Goal: Task Accomplishment & Management: Manage account settings

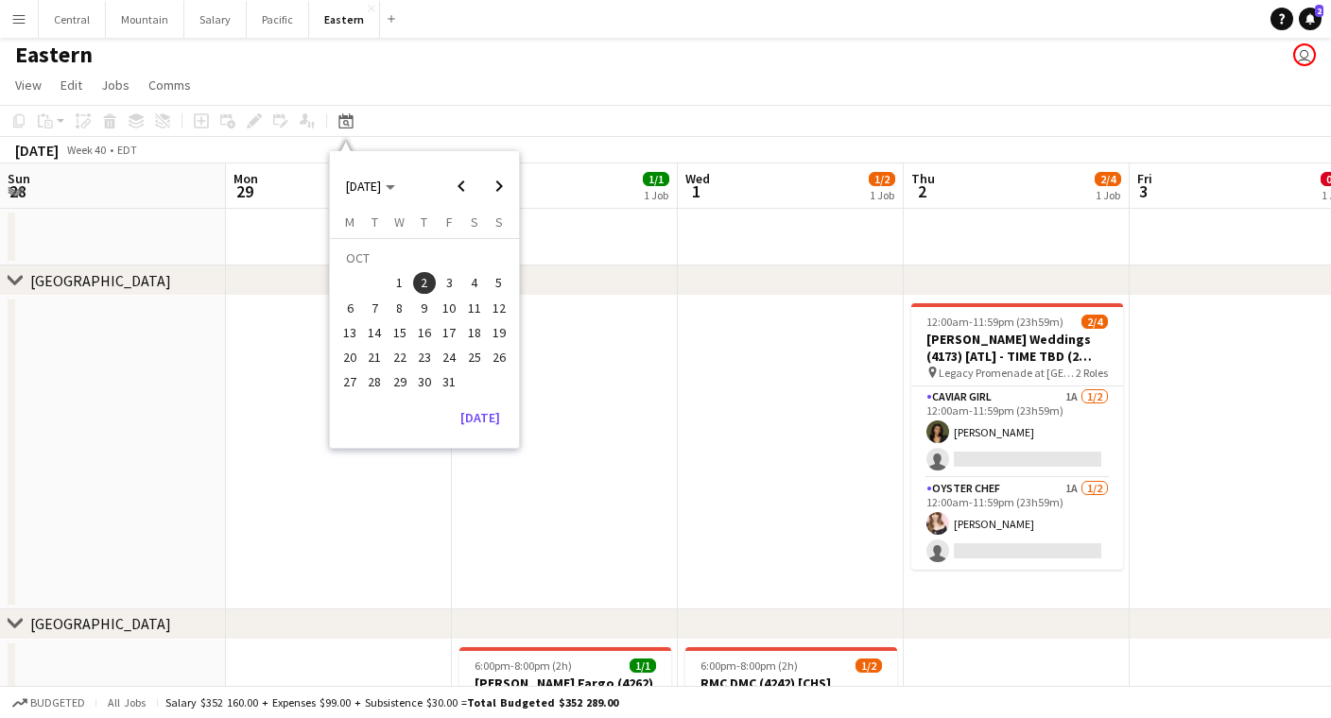
scroll to position [0, 649]
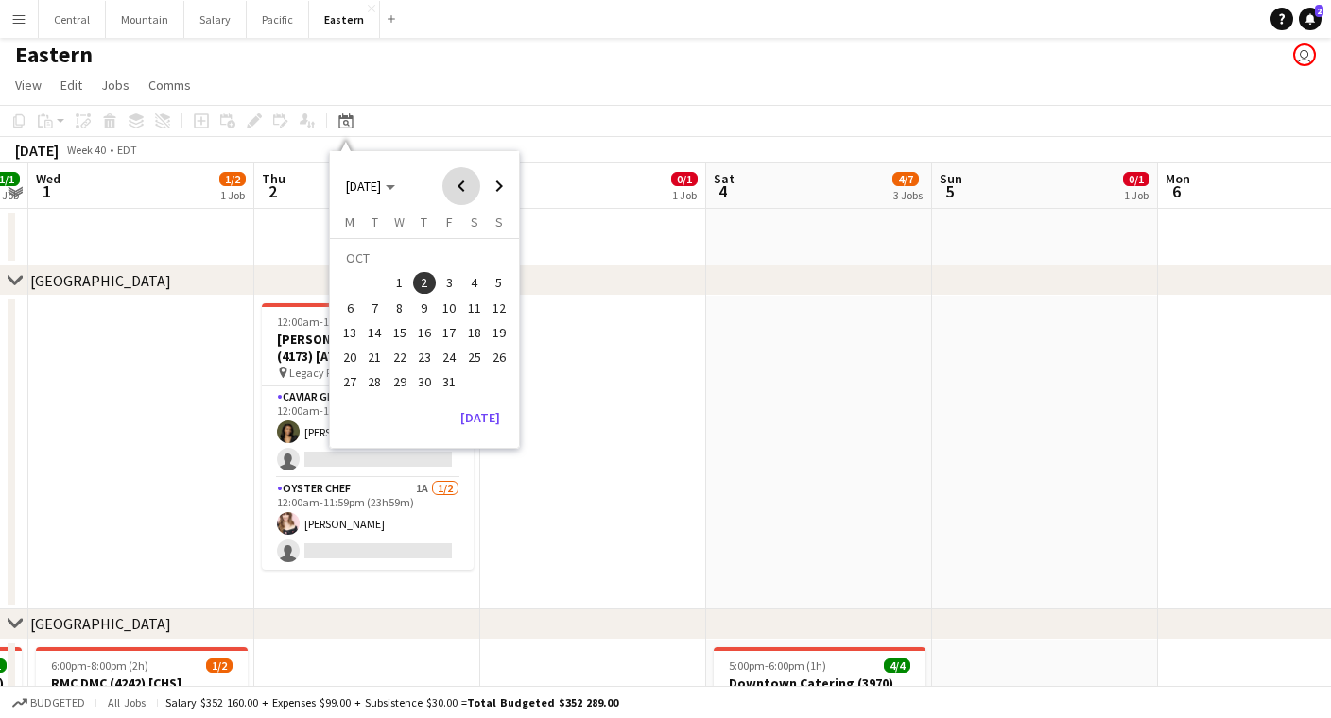
click at [459, 191] on span "Previous month" at bounding box center [461, 186] width 38 height 38
click at [396, 306] on span "11" at bounding box center [399, 312] width 23 height 23
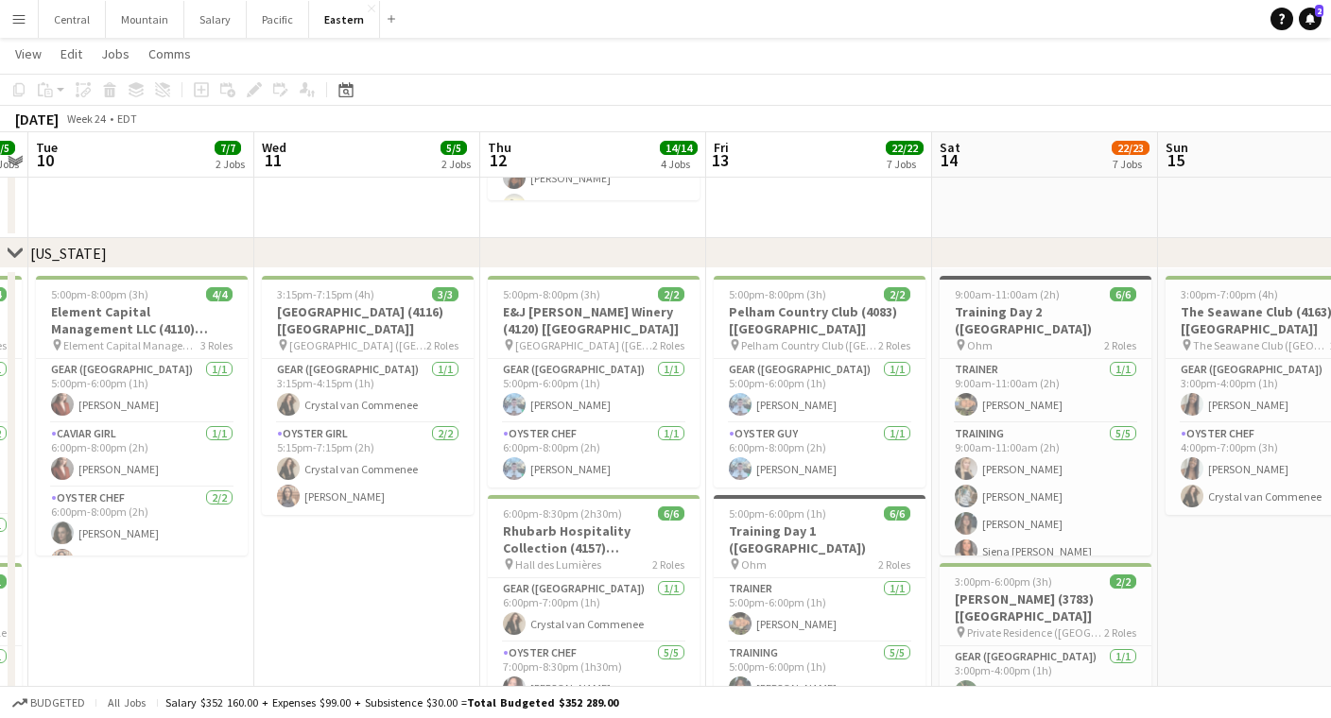
scroll to position [1051, 0]
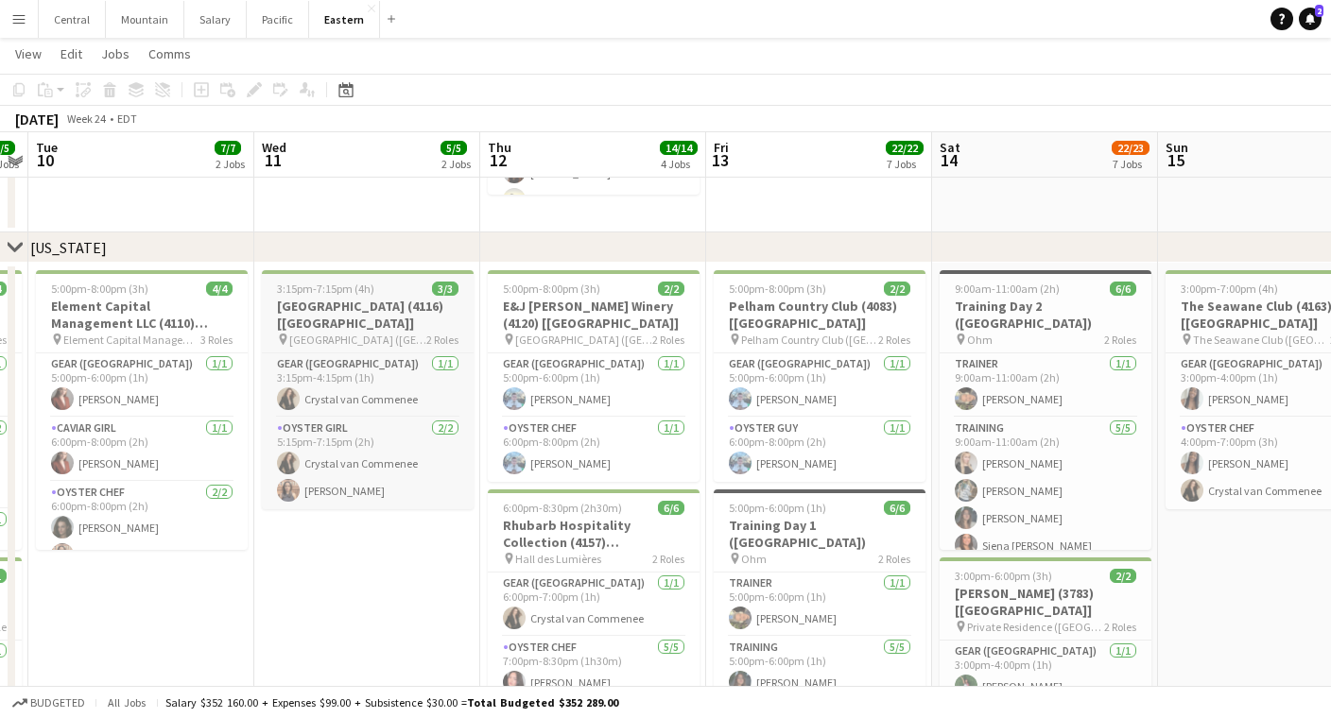
click at [396, 307] on h3 "[GEOGRAPHIC_DATA] (4116) [[GEOGRAPHIC_DATA]]" at bounding box center [368, 315] width 212 height 34
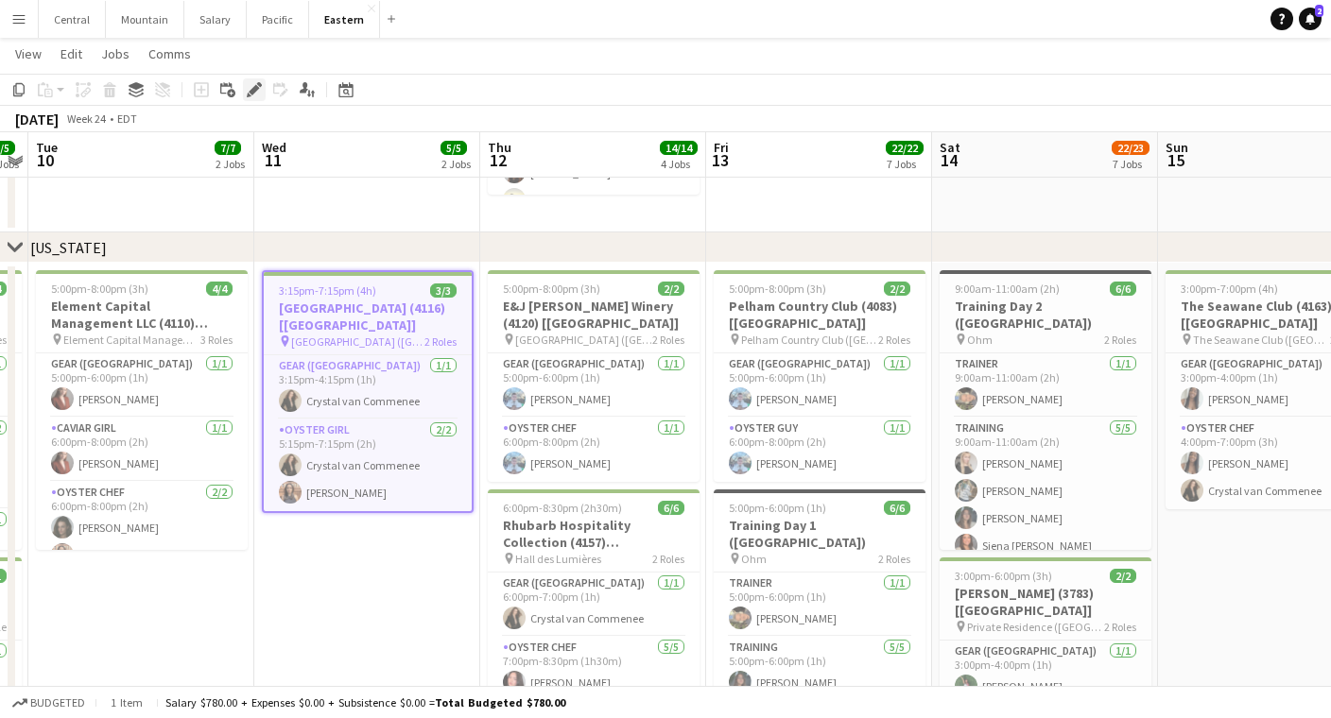
click at [252, 86] on icon "Edit" at bounding box center [254, 89] width 15 height 15
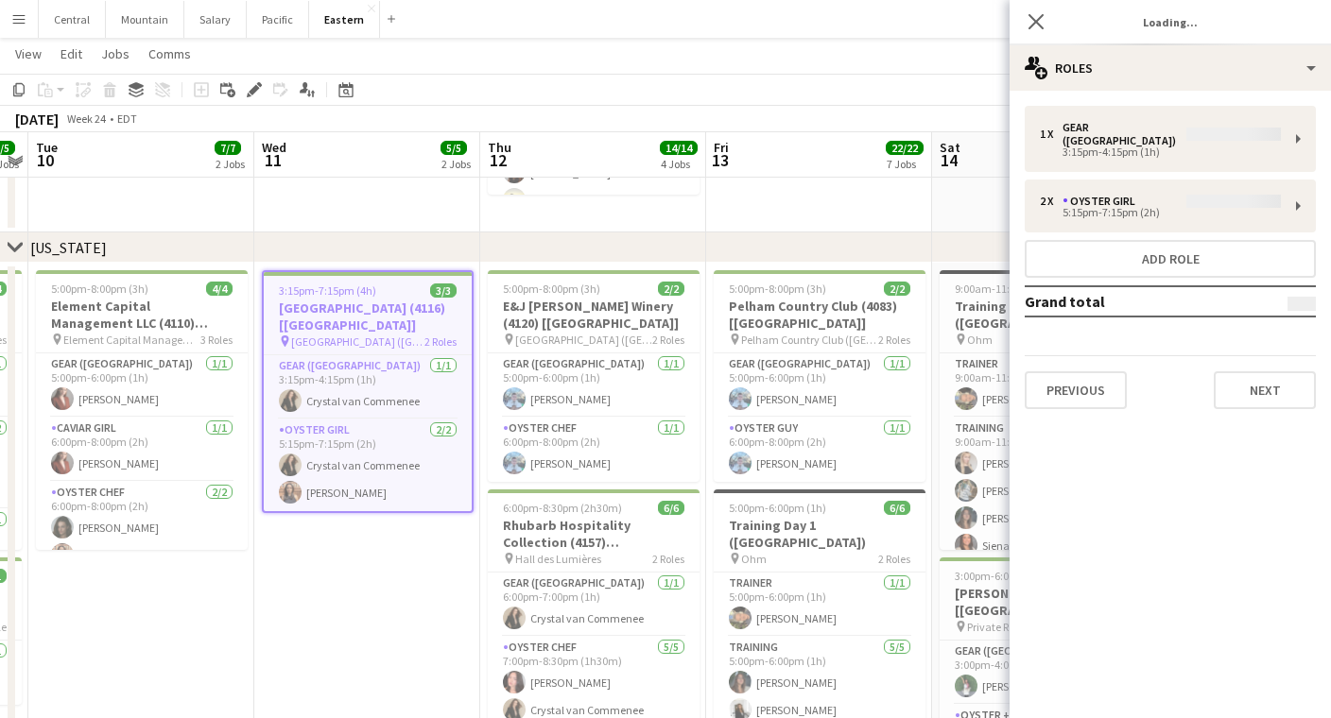
type input "**********"
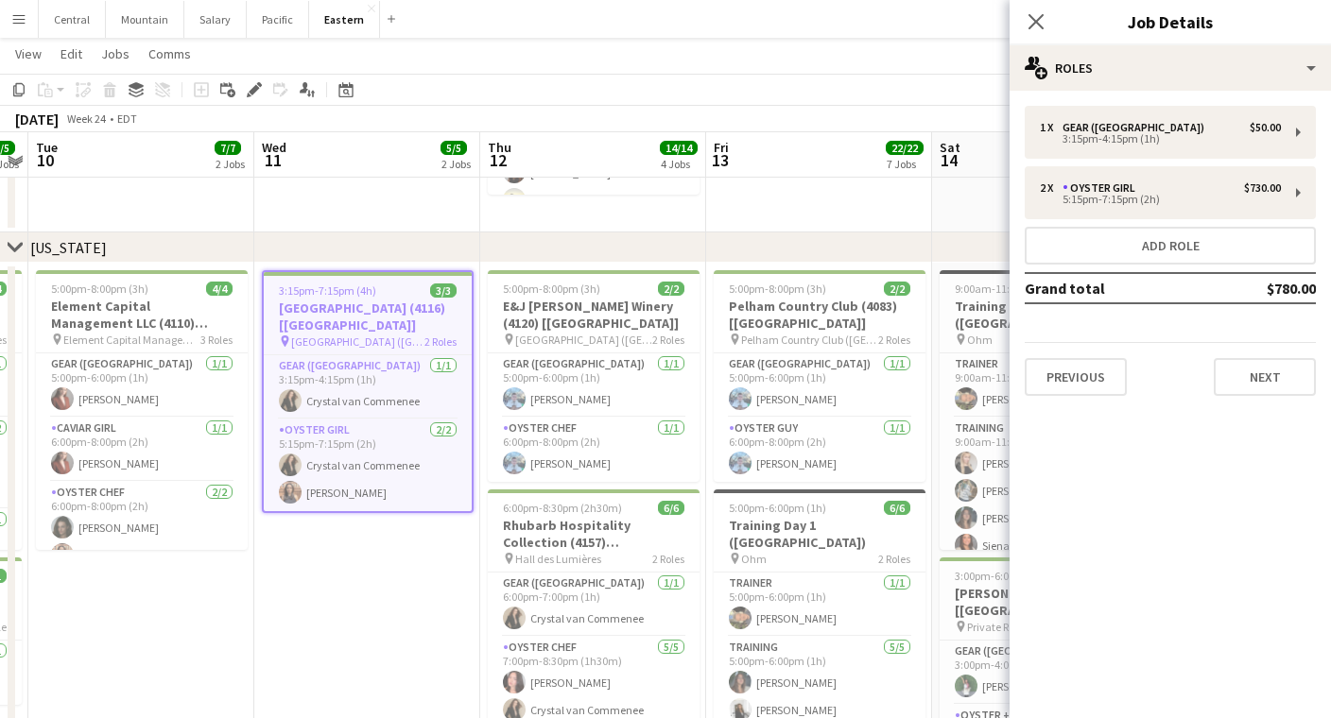
click at [1245, 403] on div "1 x Gear ([GEOGRAPHIC_DATA]) $50.00 3:15pm-4:15pm (1h) 2 x Oyster Girl $730.00 …" at bounding box center [1169, 251] width 321 height 320
click at [1244, 381] on button "Next" at bounding box center [1265, 377] width 102 height 38
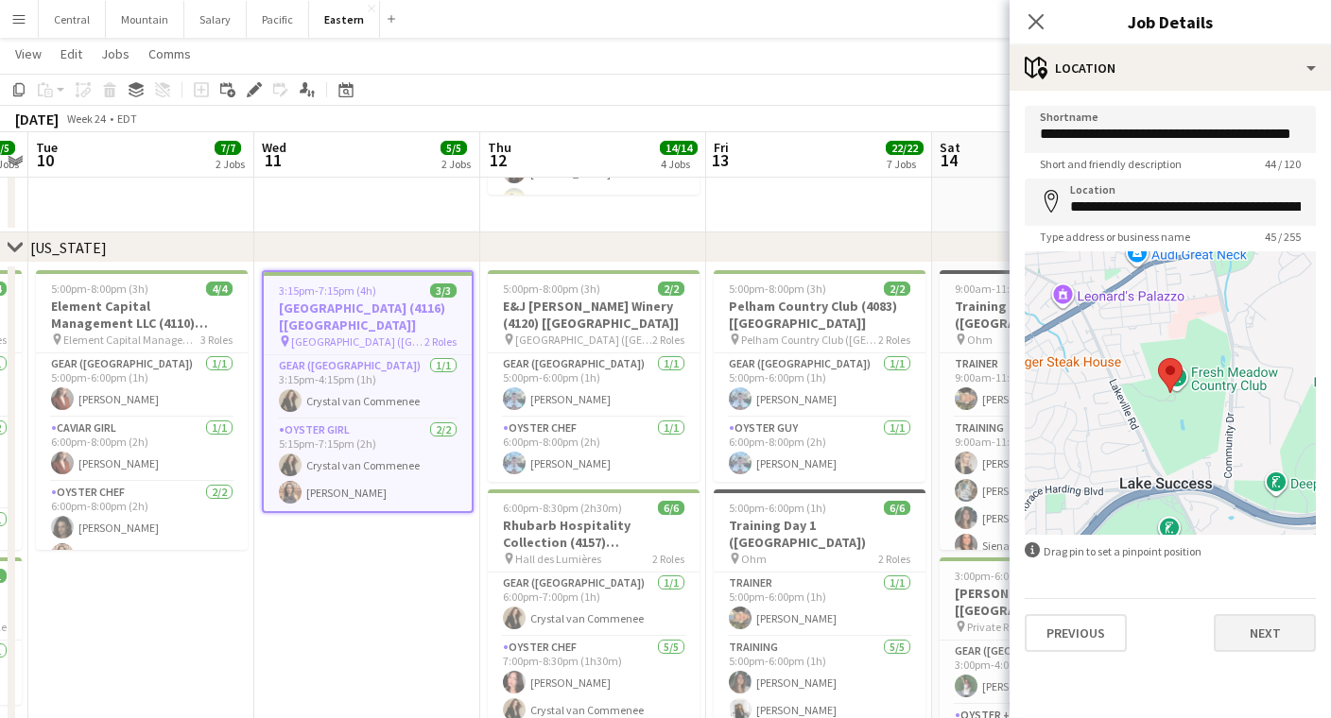
click at [1232, 630] on button "Next" at bounding box center [1265, 633] width 102 height 38
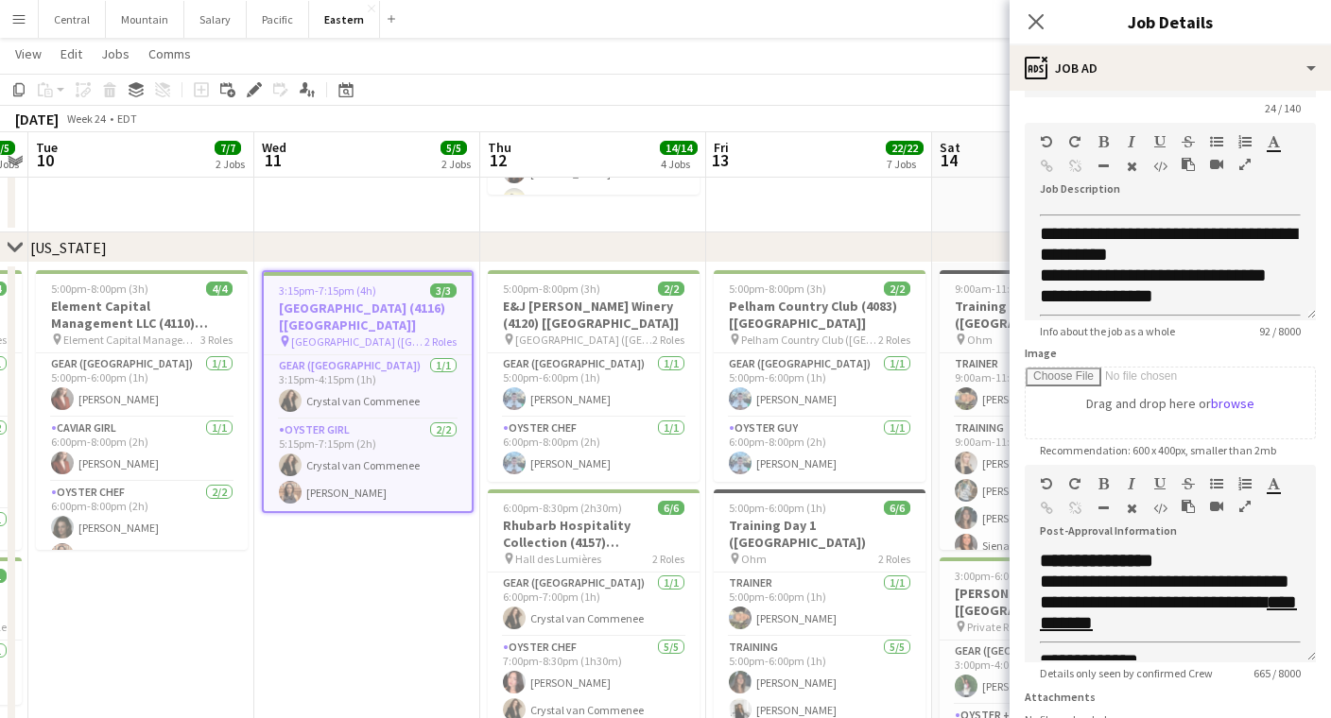
scroll to position [483, 0]
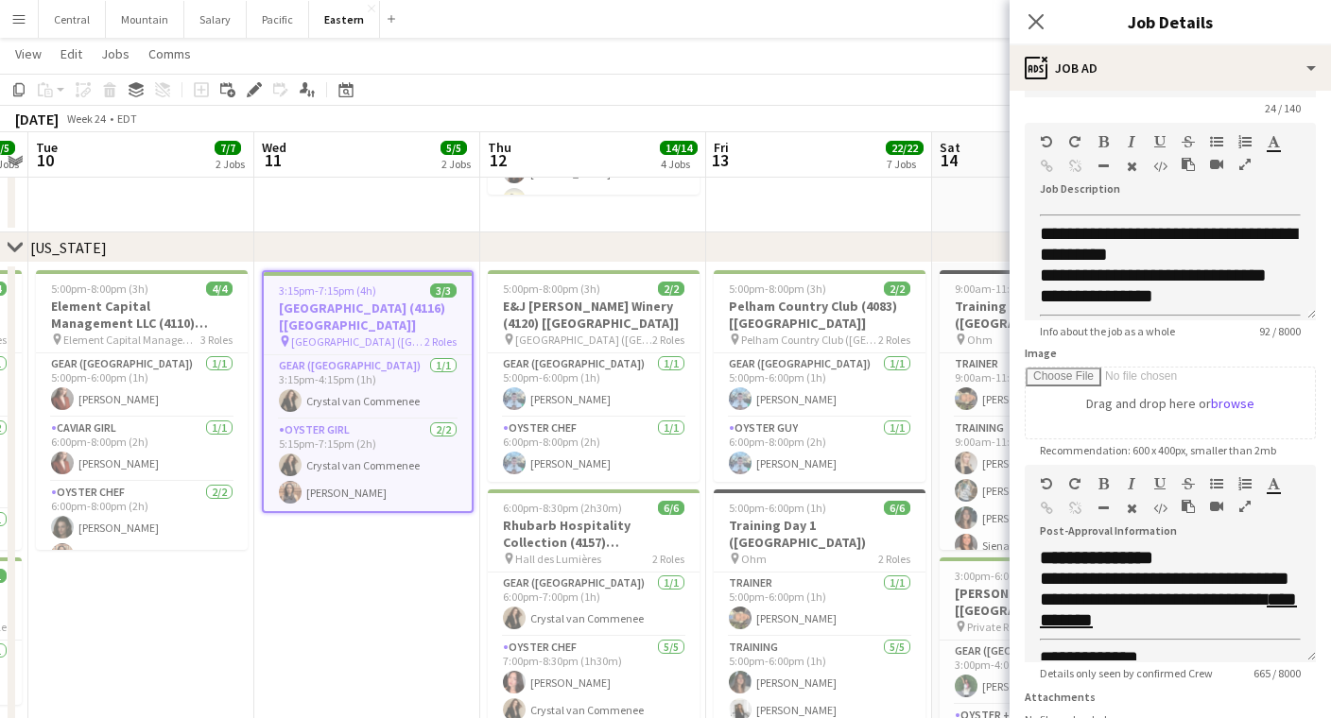
click at [1039, 9] on div "Close pop-in" at bounding box center [1035, 21] width 53 height 43
click at [1038, 11] on app-icon "Close pop-in" at bounding box center [1036, 22] width 27 height 27
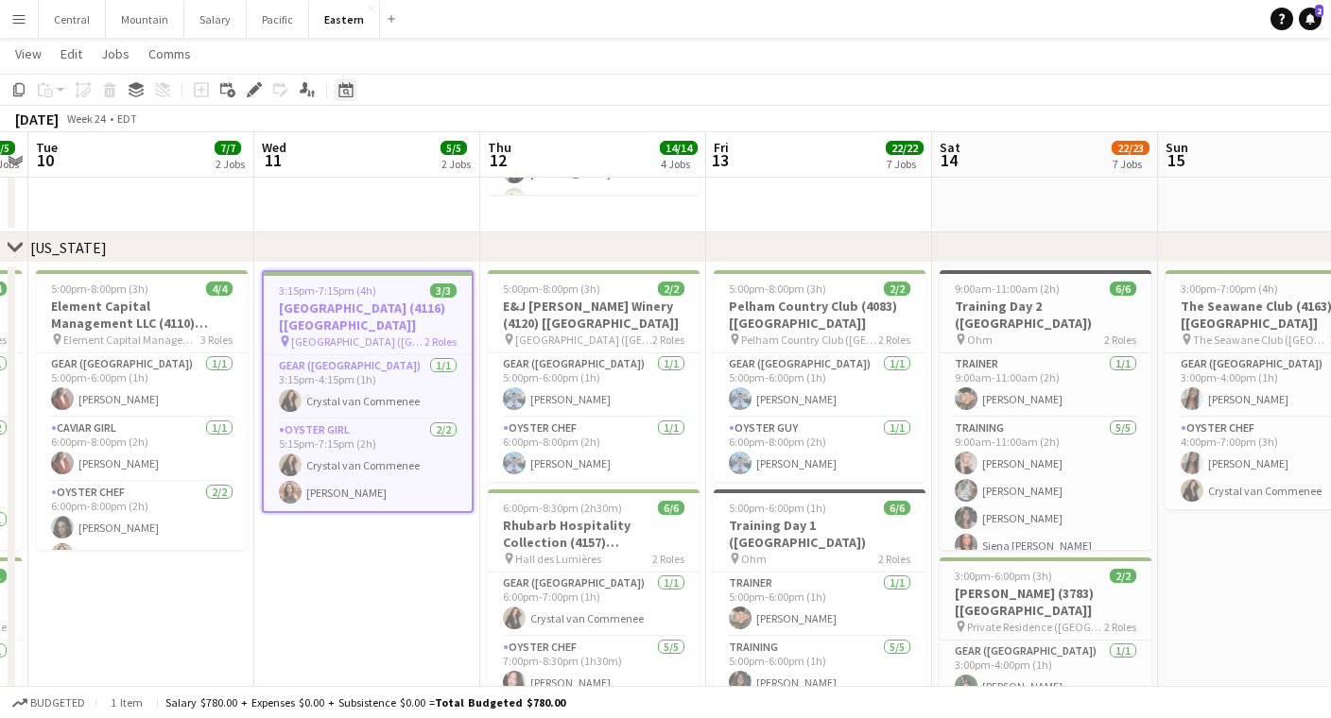
click at [342, 87] on icon at bounding box center [345, 89] width 14 height 15
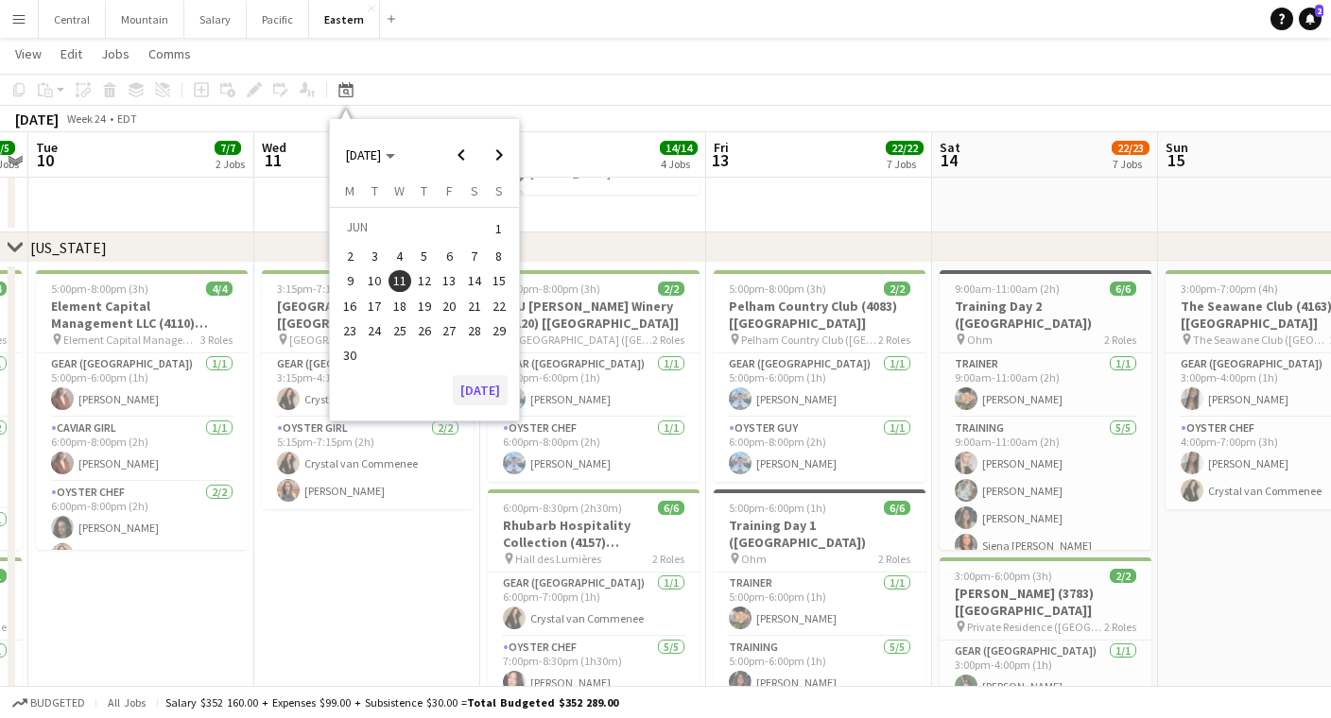
click at [471, 381] on button "[DATE]" at bounding box center [480, 390] width 55 height 30
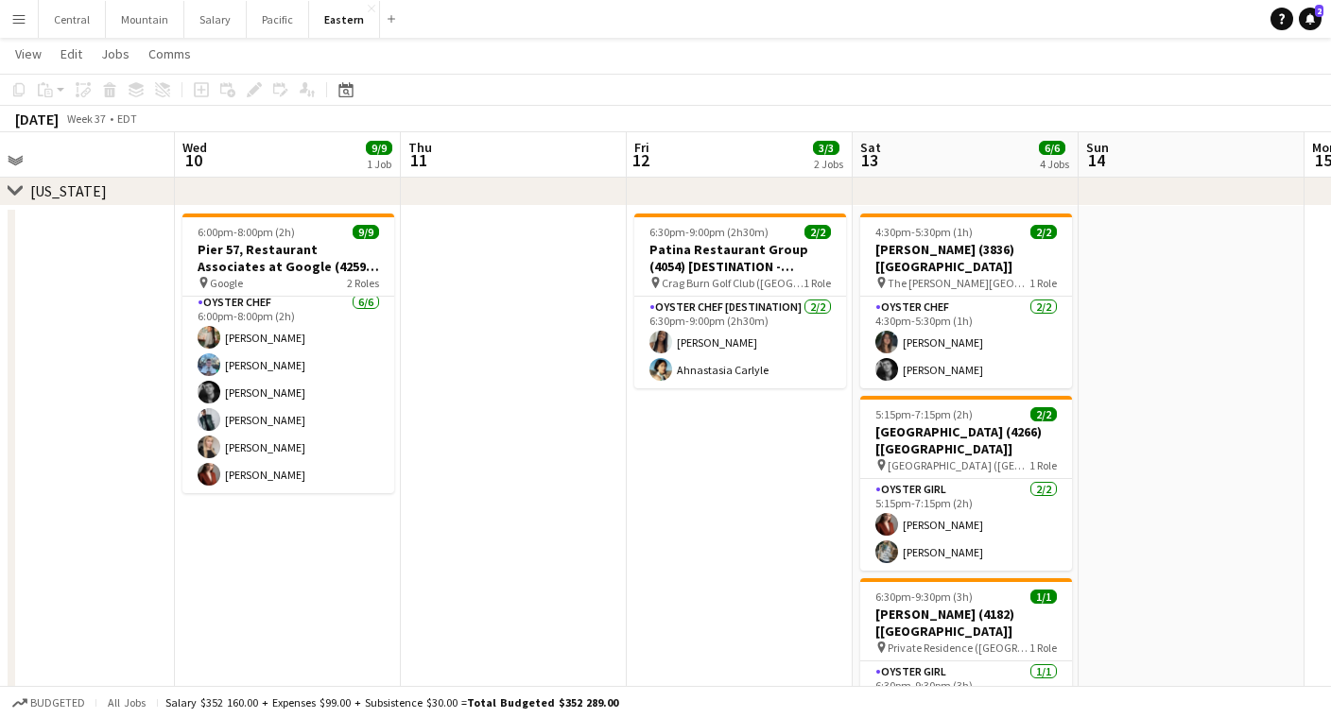
scroll to position [124, 0]
click at [332, 367] on app-card-role "Oyster Chef [DATE] 6:00pm-8:00pm (2h) [PERSON_NAME] [PERSON_NAME] [PERSON_NAME]…" at bounding box center [288, 392] width 212 height 201
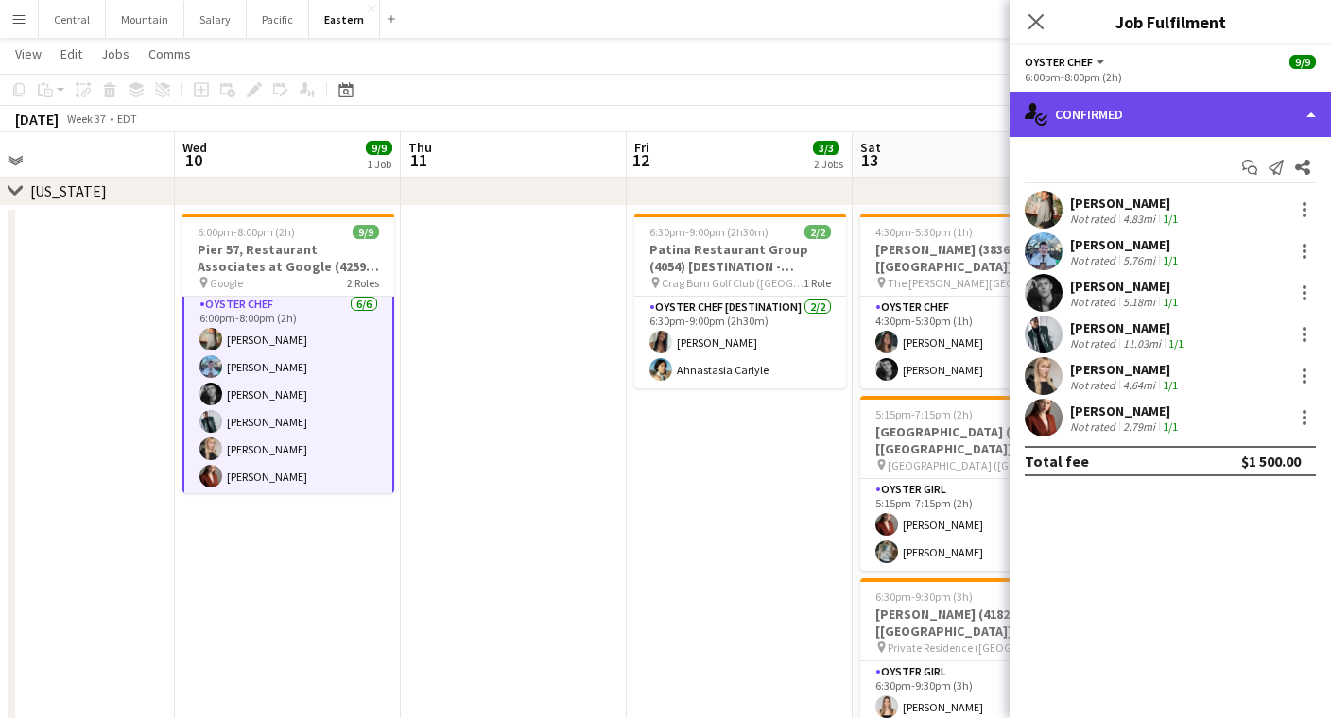
click at [1122, 119] on div "single-neutral-actions-check-2 Confirmed" at bounding box center [1169, 114] width 321 height 45
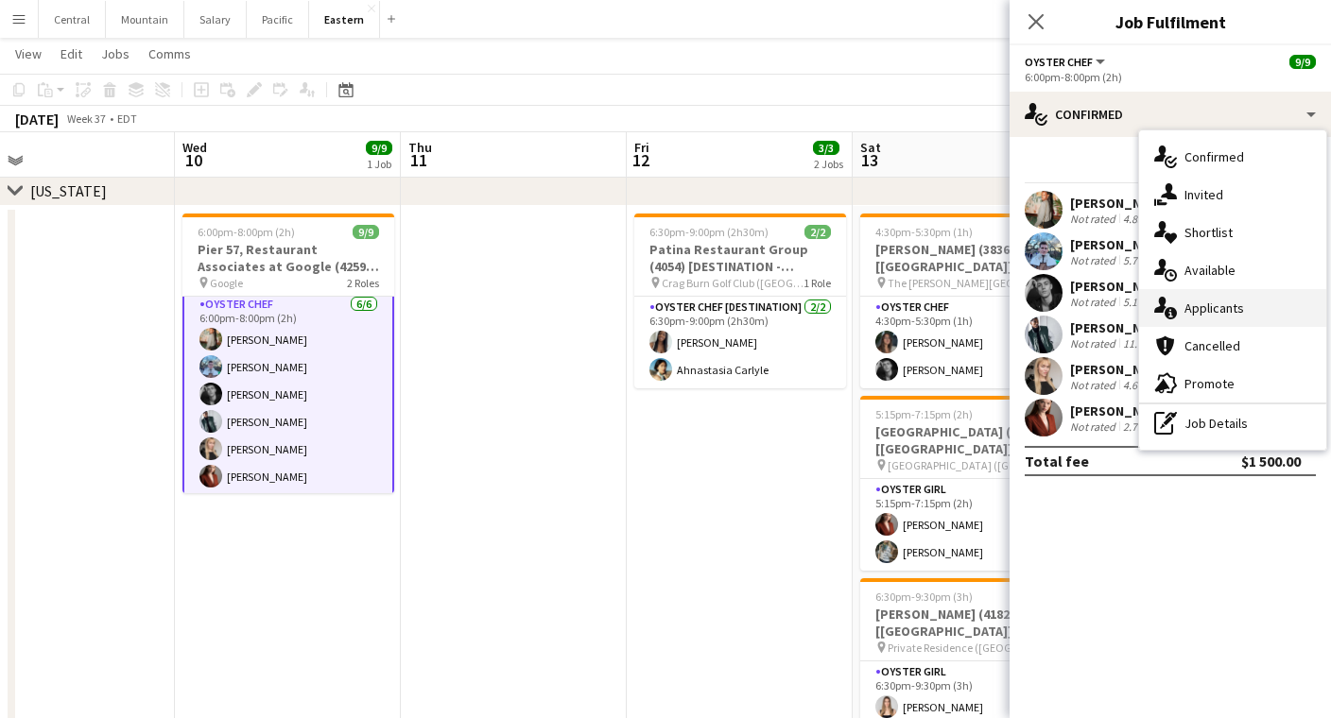
click at [1162, 300] on icon at bounding box center [1160, 305] width 12 height 16
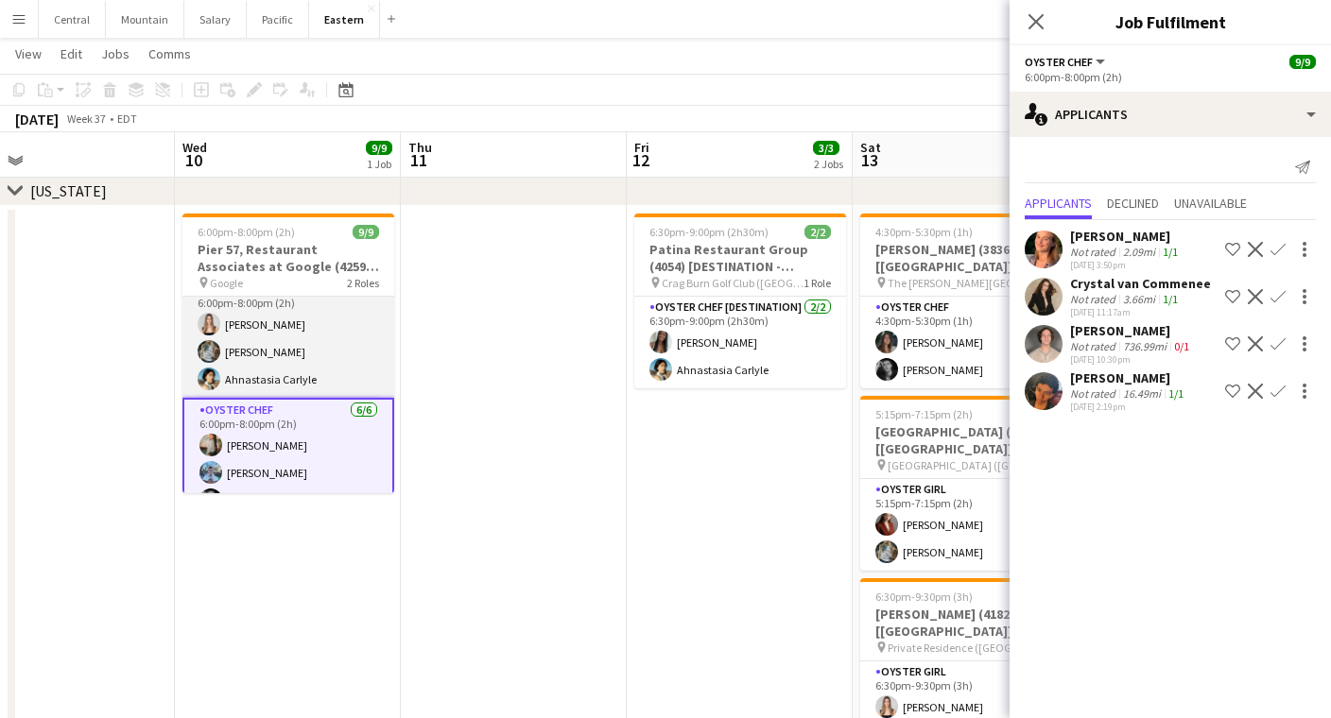
scroll to position [16, 0]
click at [317, 342] on app-card-role "Caviar Chef [DATE] 6:00pm-8:00pm (2h) [PERSON_NAME] [PERSON_NAME] [PERSON_NAME]" at bounding box center [288, 340] width 212 height 119
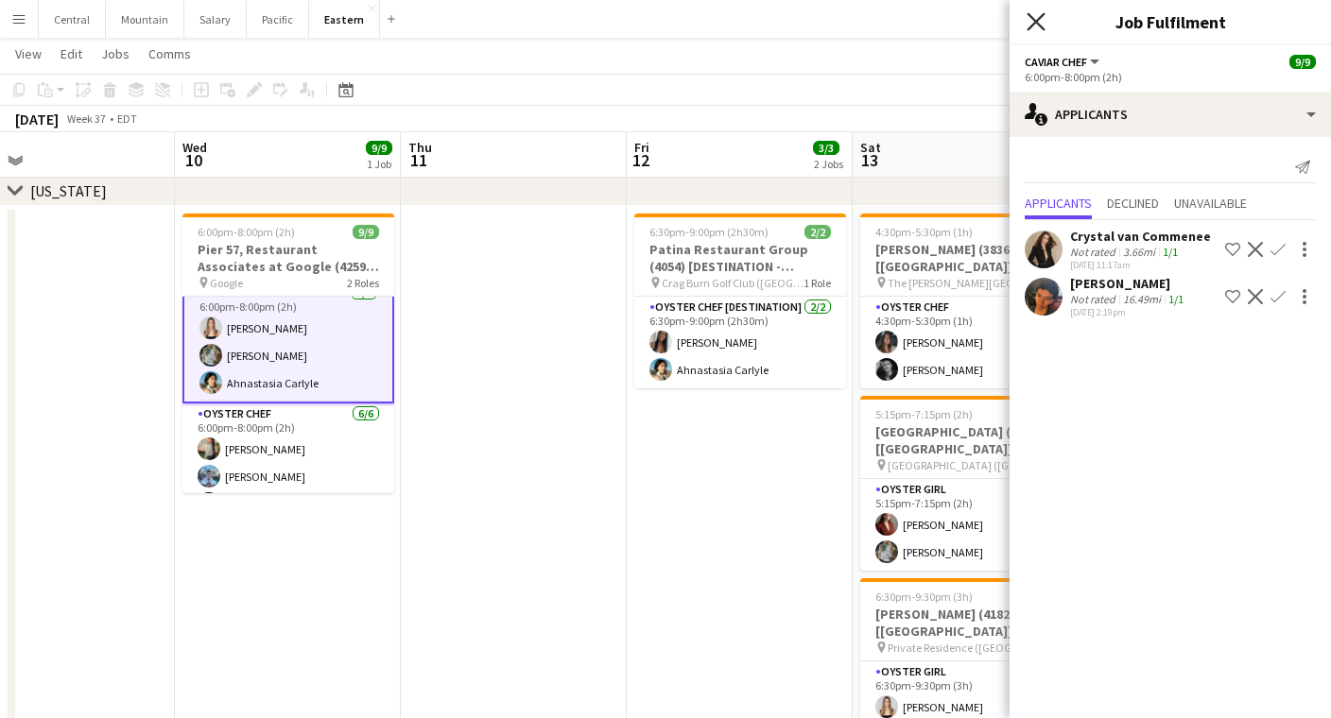
click at [1036, 21] on icon at bounding box center [1035, 21] width 18 height 18
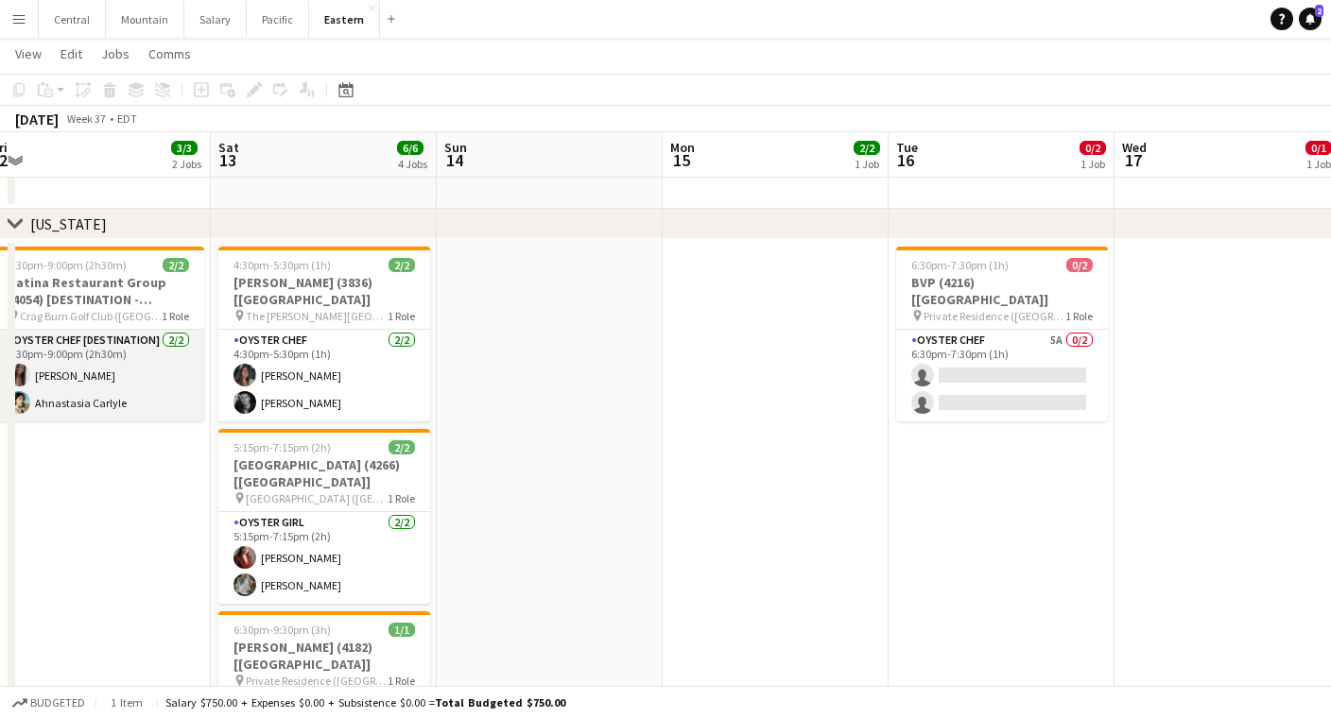
scroll to position [0, 573]
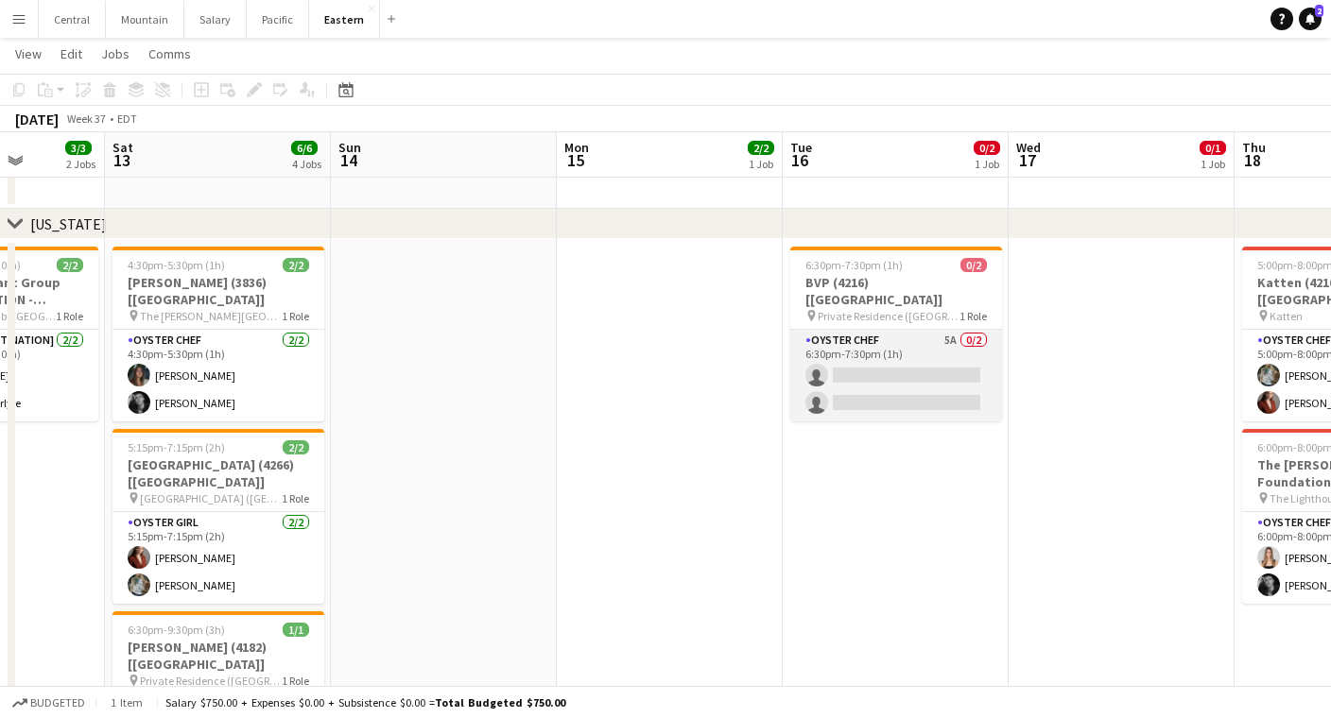
click at [835, 350] on app-card-role "Oyster Chef 5A 0/2 6:30pm-7:30pm (1h) single-neutral-actions single-neutral-act…" at bounding box center [896, 376] width 212 height 92
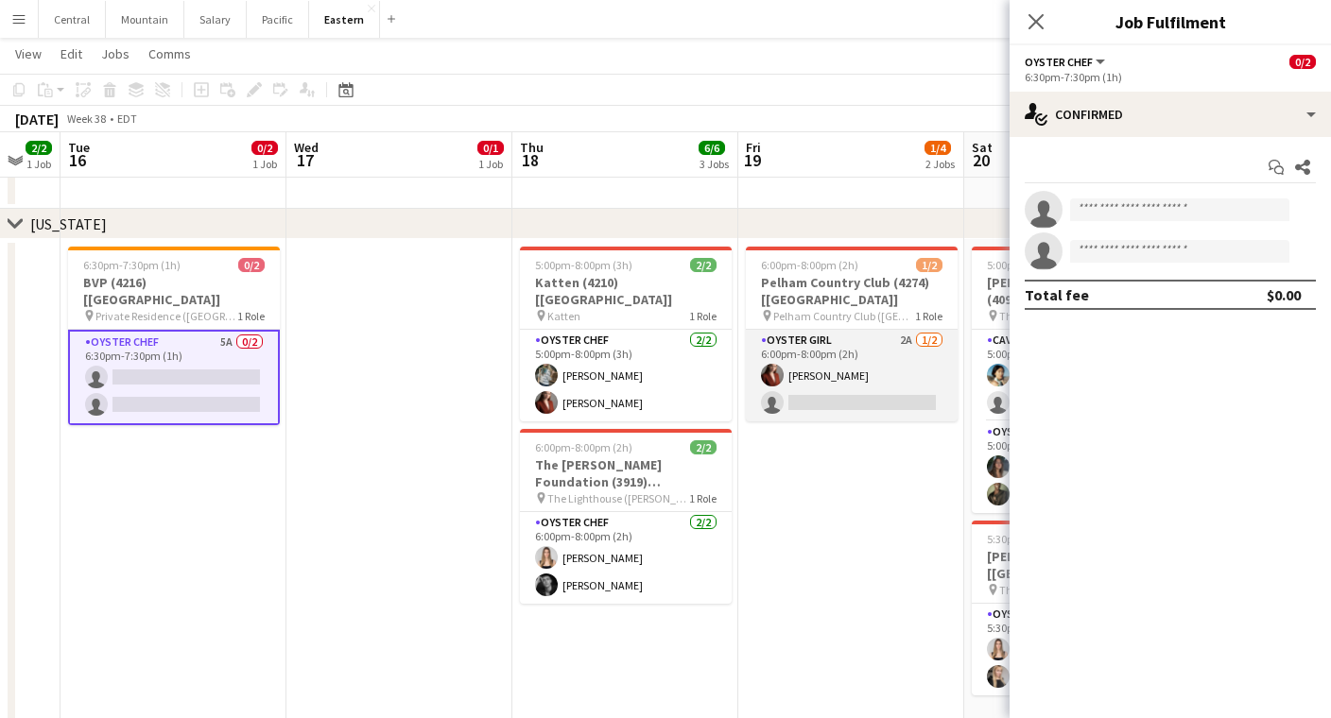
scroll to position [0, 619]
click at [835, 350] on app-card-role "Oyster Girl 2A [DATE] 6:00pm-8:00pm (2h) [PERSON_NAME] single-neutral-actions" at bounding box center [850, 376] width 212 height 92
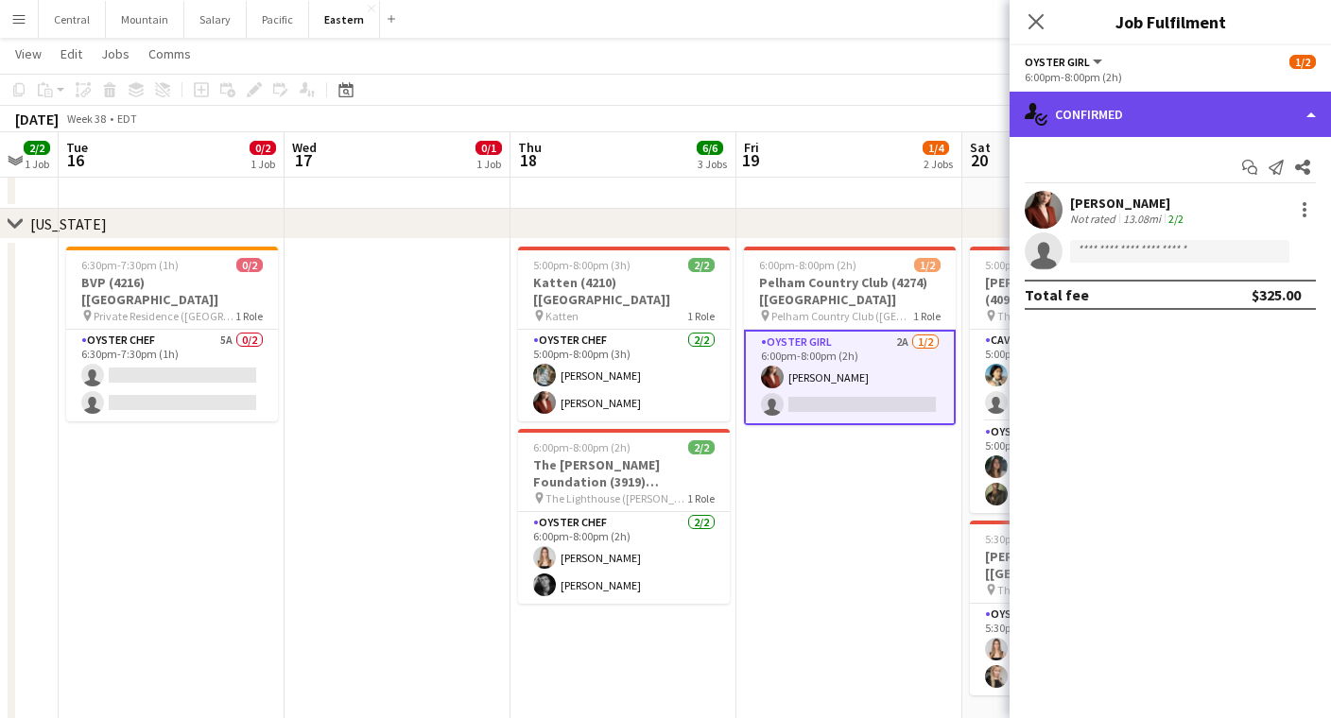
click at [1116, 125] on div "single-neutral-actions-check-2 Confirmed" at bounding box center [1169, 114] width 321 height 45
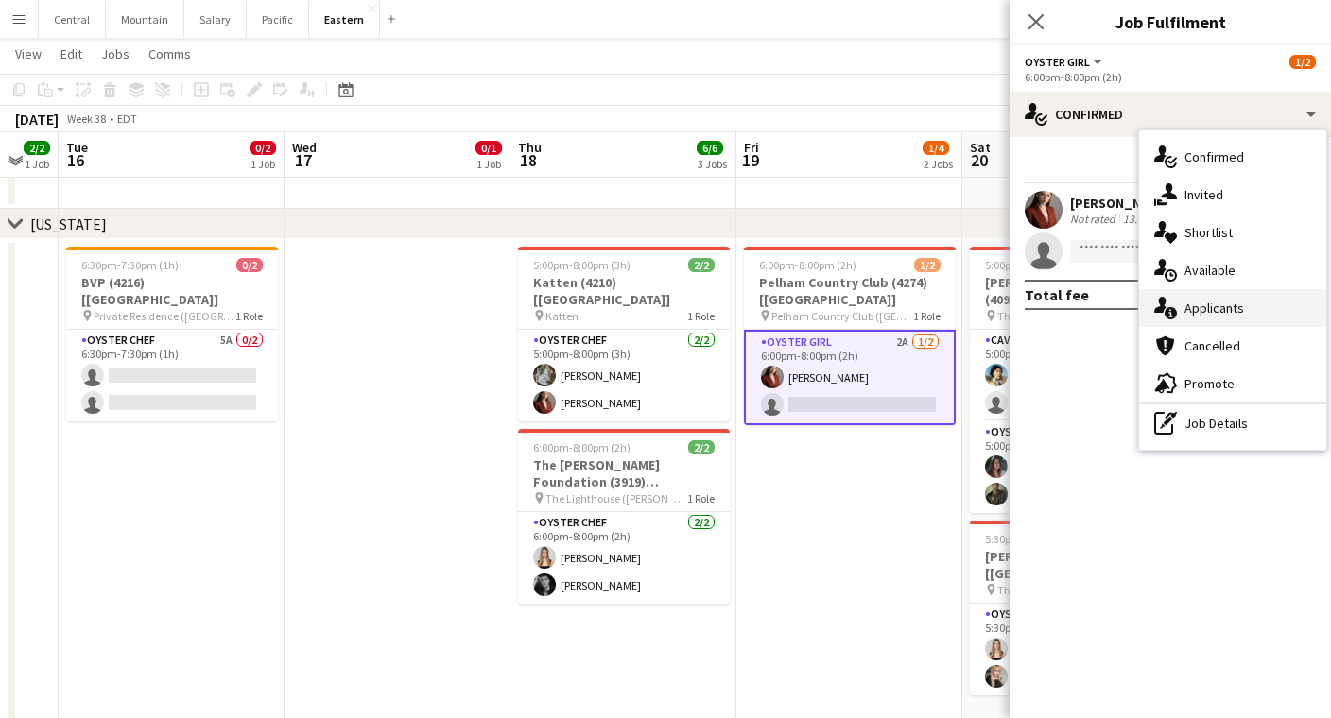
click at [1163, 304] on icon at bounding box center [1160, 305] width 12 height 16
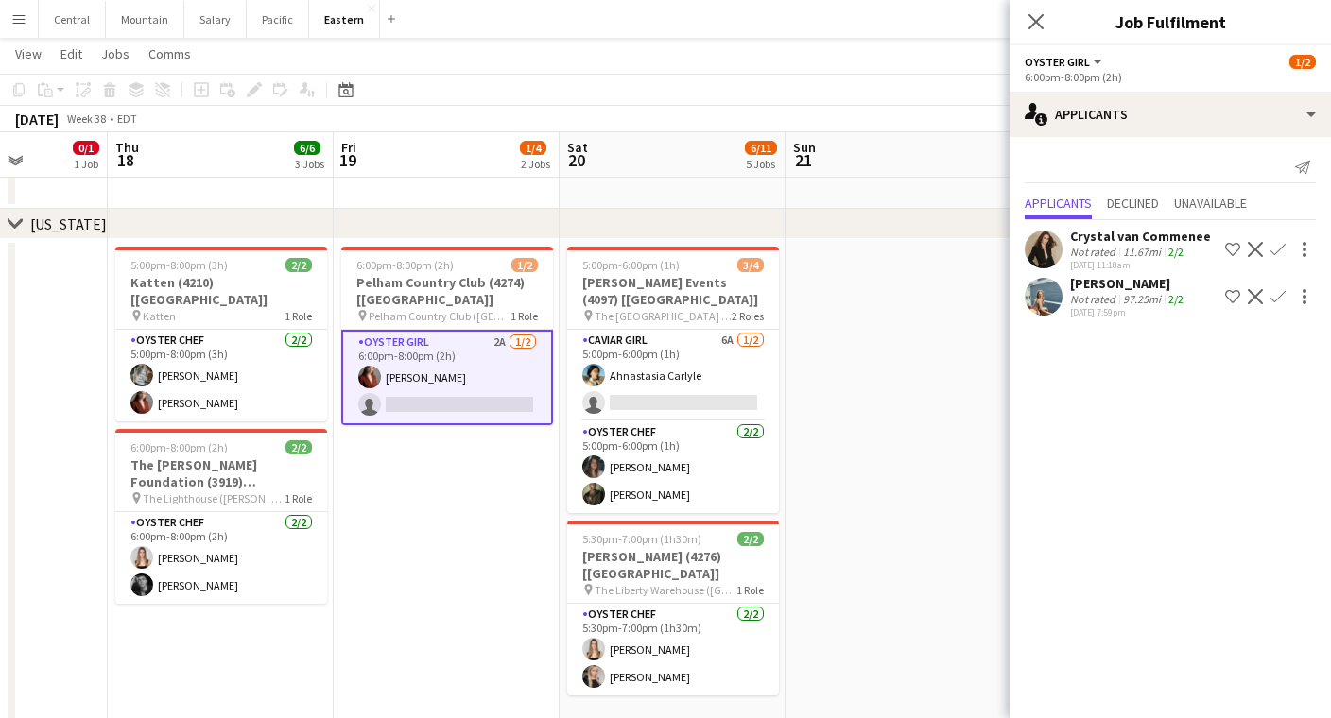
scroll to position [0, 587]
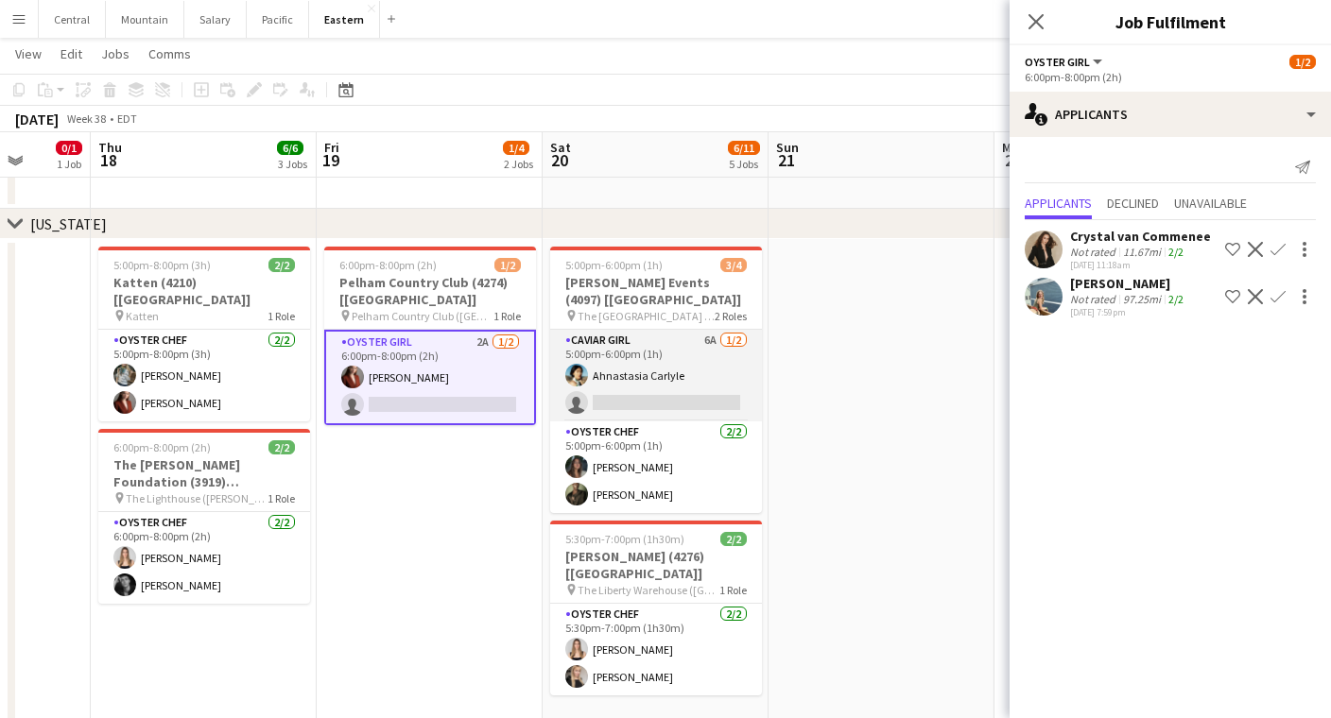
click at [705, 390] on app-card-role "Caviar Girl 6A [DATE] 5:00pm-6:00pm (1h) Ahnastasia Carlyle single-neutral-acti…" at bounding box center [656, 376] width 212 height 92
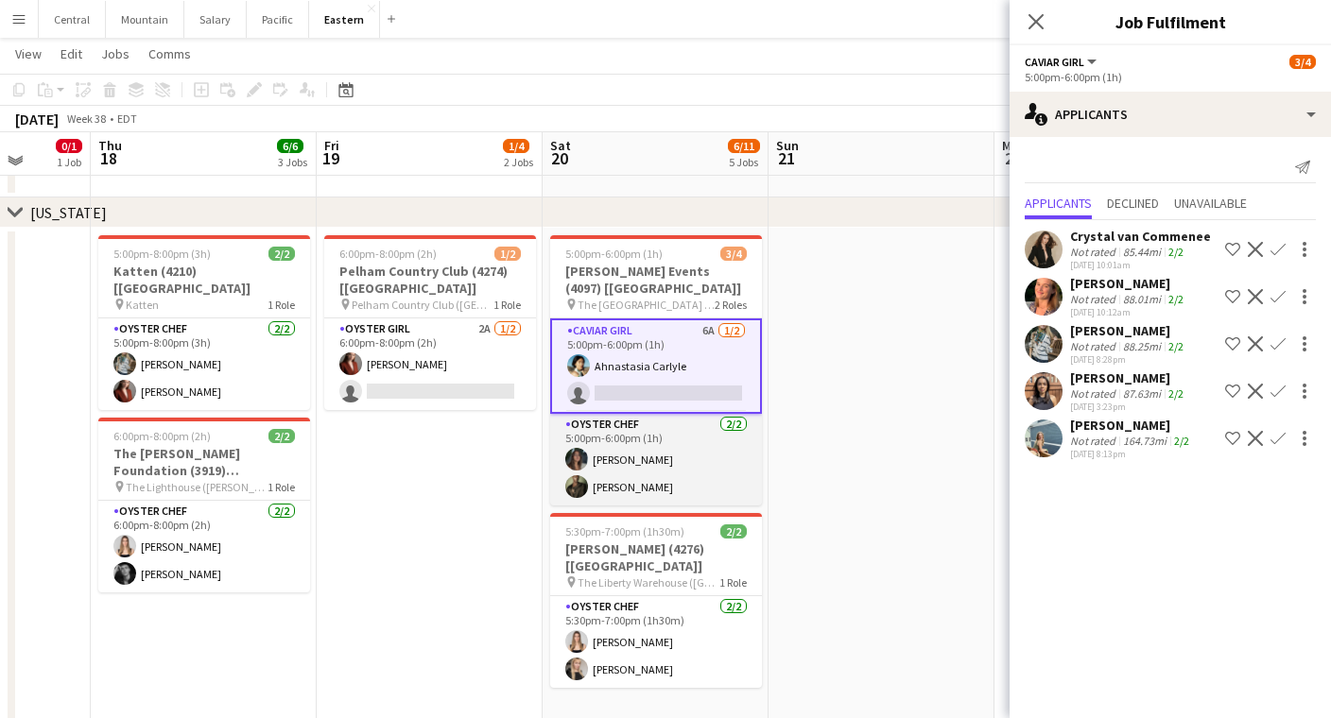
scroll to position [1087, 0]
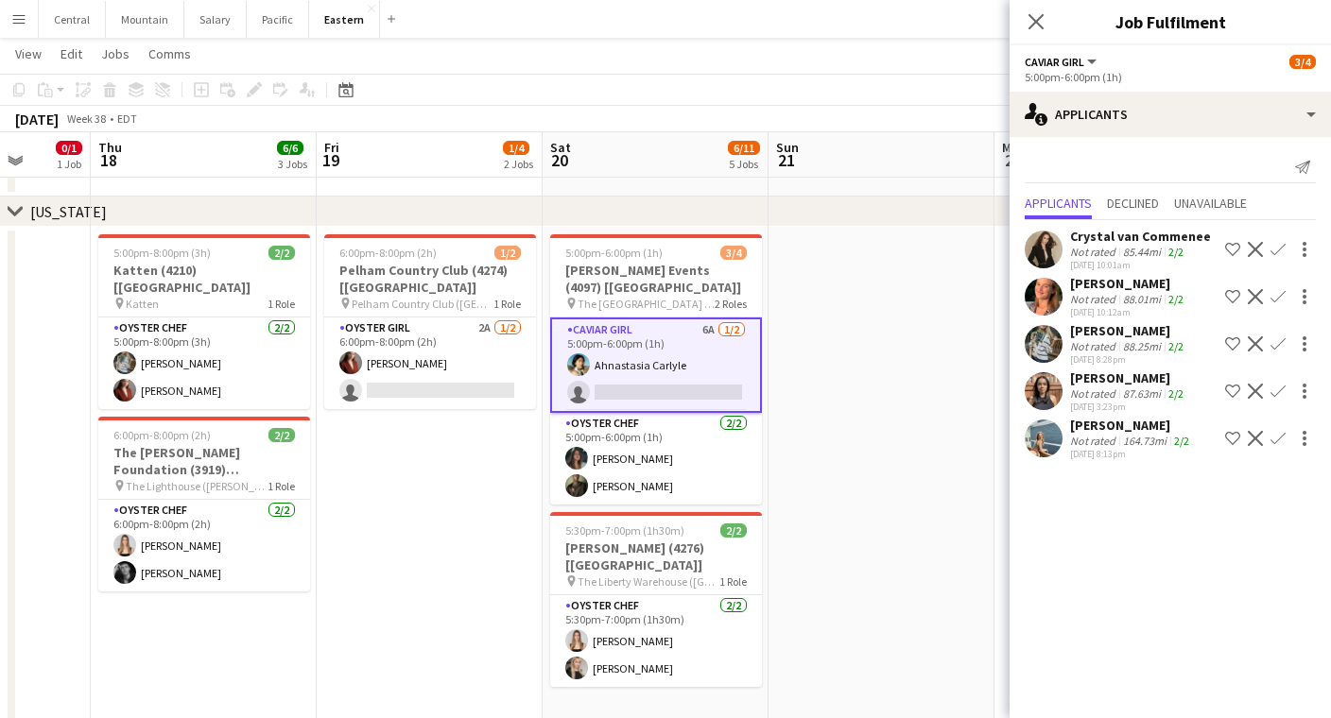
click at [1024, 30] on div "Close pop-in" at bounding box center [1035, 21] width 53 height 43
click at [1029, 23] on icon "Close pop-in" at bounding box center [1035, 21] width 18 height 18
